Goal: Use online tool/utility: Utilize a website feature to perform a specific function

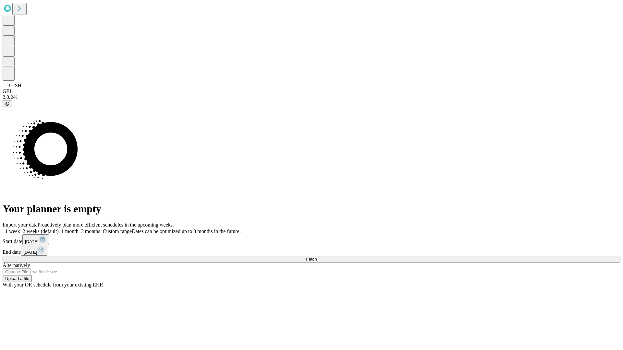
click at [317, 257] on span "Fetch" at bounding box center [311, 259] width 11 height 5
